Goal: Task Accomplishment & Management: Use online tool/utility

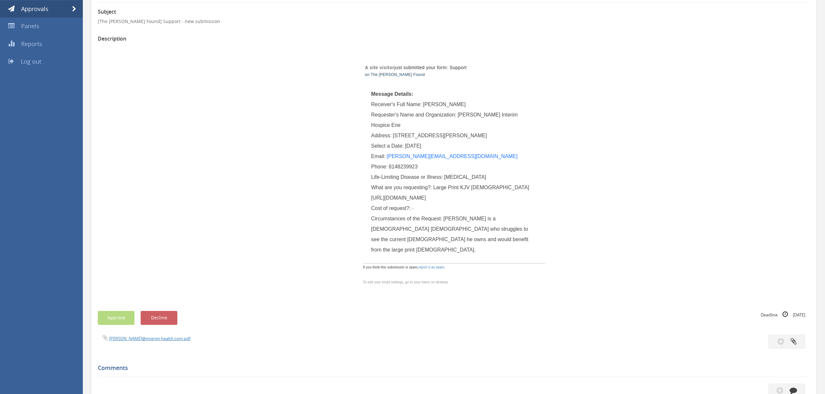
scroll to position [81, 0]
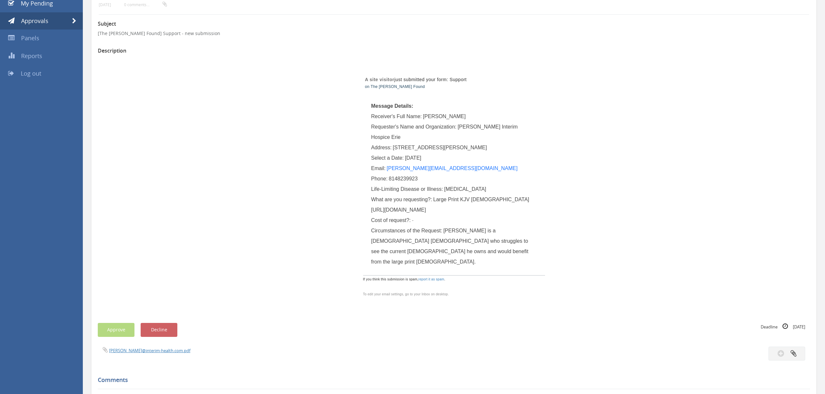
drag, startPoint x: 372, startPoint y: 210, endPoint x: 461, endPoint y: 235, distance: 92.2
click at [489, 215] on div "What are you requesting?: Large Print KJV [DEMOGRAPHIC_DATA] [URL][DOMAIN_NAME]" at bounding box center [454, 205] width 166 height 21
drag, startPoint x: 394, startPoint y: 147, endPoint x: 439, endPoint y: 147, distance: 45.8
click at [439, 147] on span "[STREET_ADDRESS][PERSON_NAME]" at bounding box center [440, 148] width 94 height 6
copy span "[STREET_ADDRESS][PERSON_NAME]"
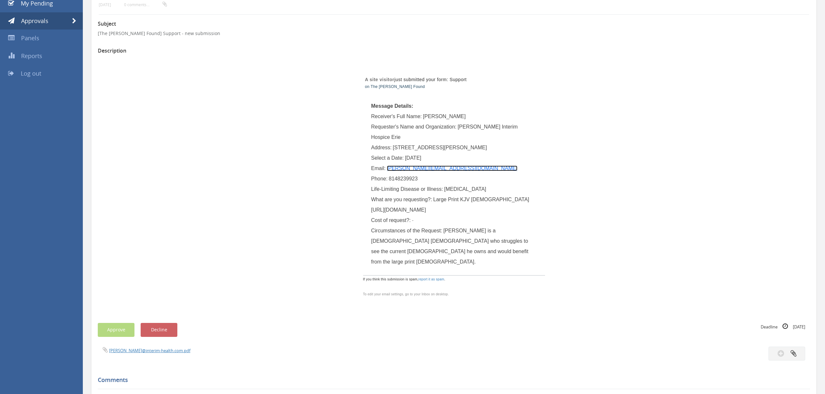
click at [444, 169] on link "[PERSON_NAME][EMAIL_ADDRESS][DOMAIN_NAME]" at bounding box center [452, 169] width 131 height 6
click at [52, 23] on link "Approvals" at bounding box center [41, 21] width 83 height 18
